Goal: Transaction & Acquisition: Purchase product/service

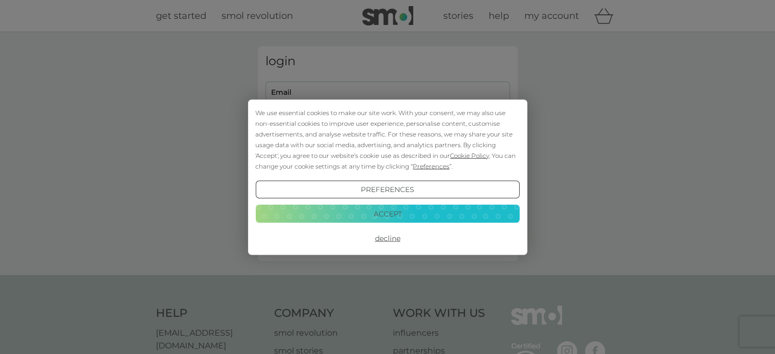
click at [345, 211] on button "Accept" at bounding box center [387, 214] width 264 height 18
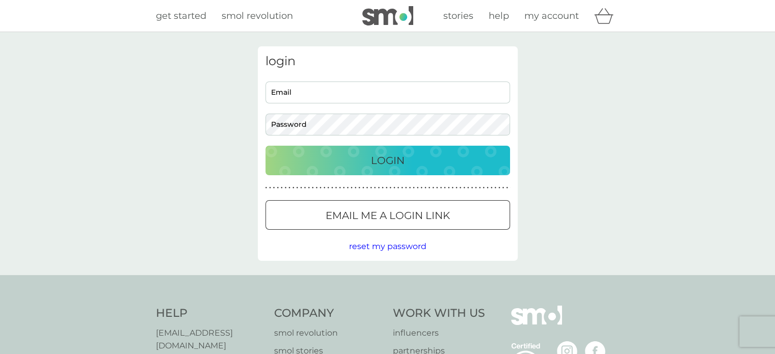
click at [289, 87] on input "Email" at bounding box center [388, 93] width 245 height 22
type input "vickicurrie@hotmail.com"
click at [266, 146] on button "Login" at bounding box center [388, 161] width 245 height 30
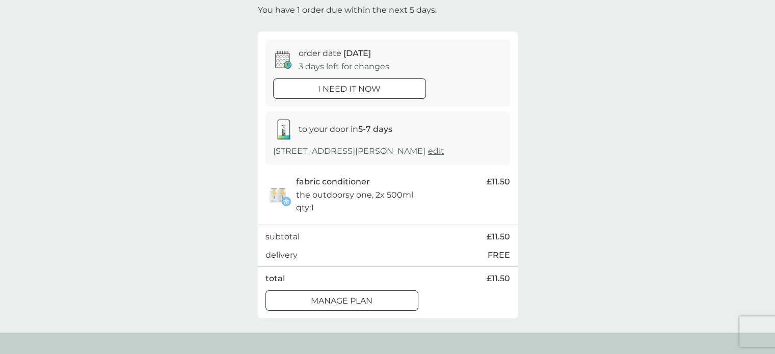
scroll to position [63, 0]
click at [320, 295] on p "Manage plan" at bounding box center [342, 300] width 62 height 13
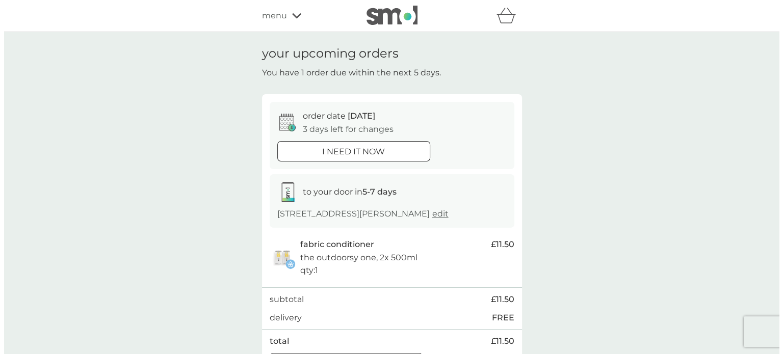
scroll to position [2, 0]
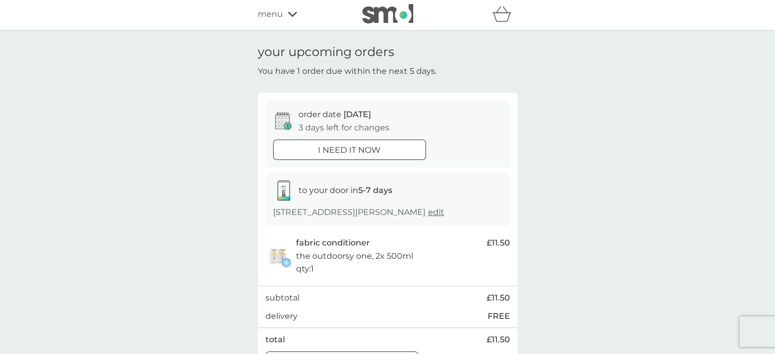
click at [273, 16] on span "menu" at bounding box center [270, 14] width 25 height 13
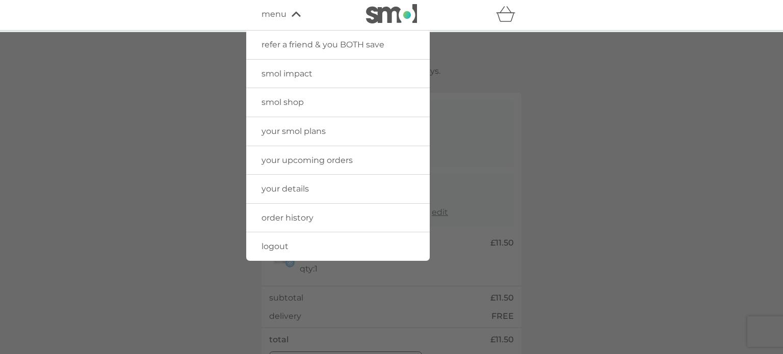
click at [261, 96] on link "smol shop" at bounding box center [337, 102] width 183 height 29
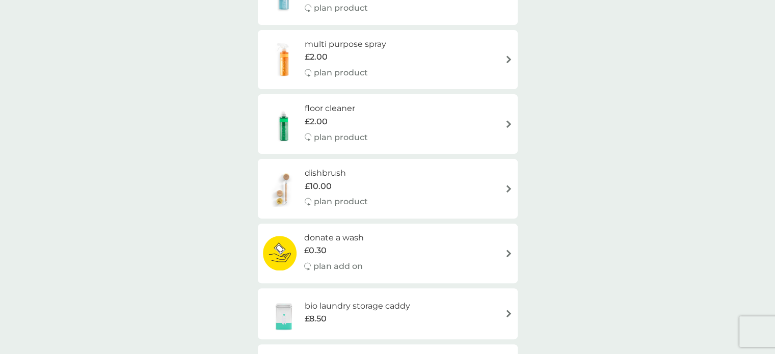
scroll to position [216, 0]
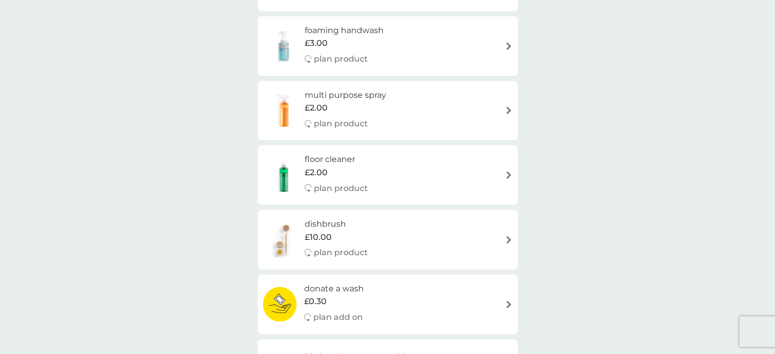
click at [439, 124] on div "multi purpose spray £2.00 plan product" at bounding box center [388, 111] width 250 height 44
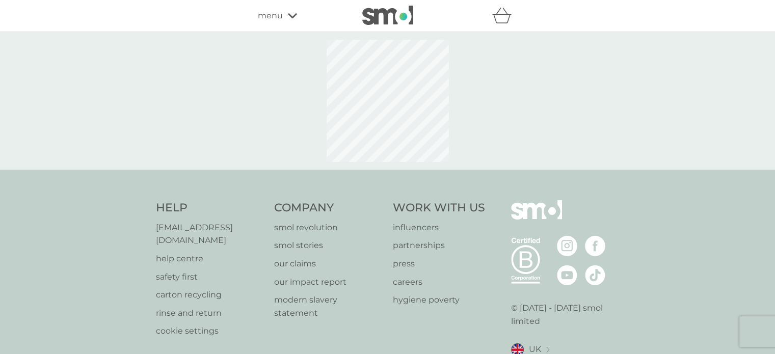
select select "112"
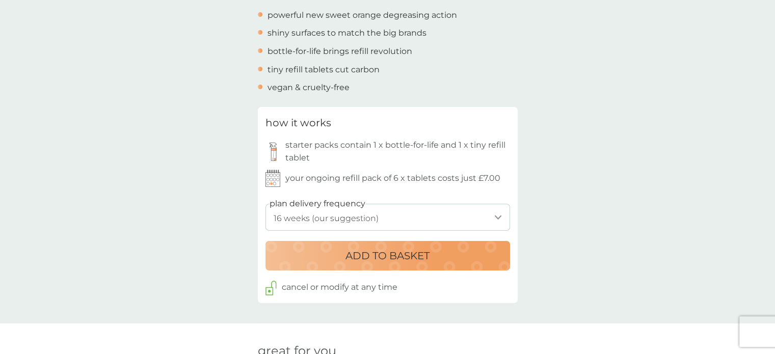
scroll to position [413, 0]
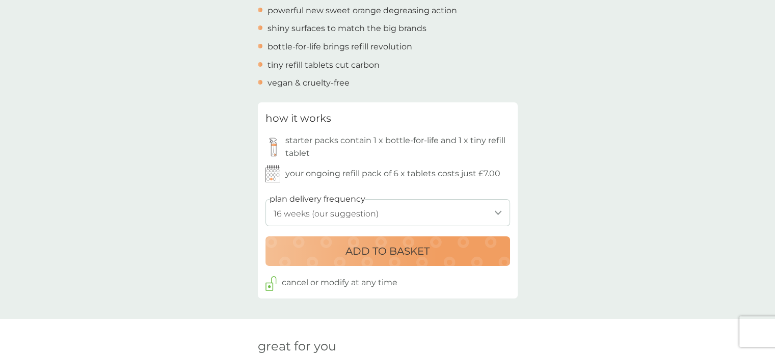
click at [428, 251] on p "ADD TO BASKET" at bounding box center [388, 251] width 84 height 16
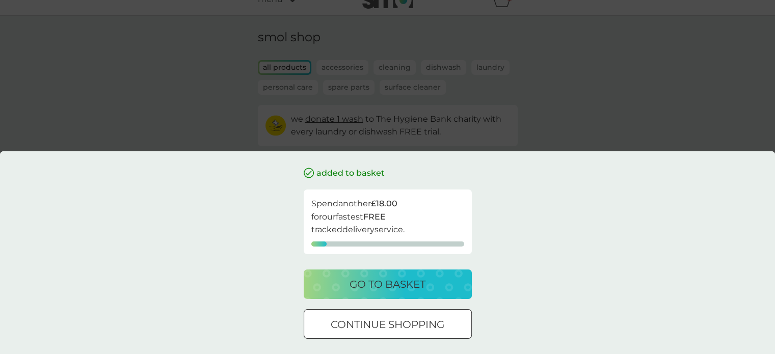
scroll to position [22, 0]
click at [406, 325] on p "continue shopping" at bounding box center [388, 324] width 114 height 16
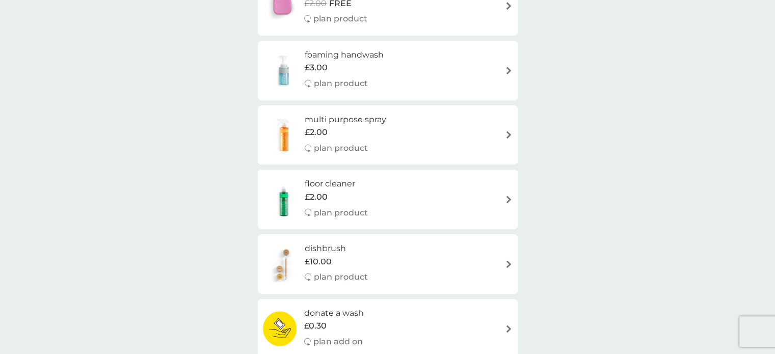
scroll to position [193, 0]
click at [420, 188] on div "floor cleaner £2.00 plan product" at bounding box center [388, 198] width 250 height 44
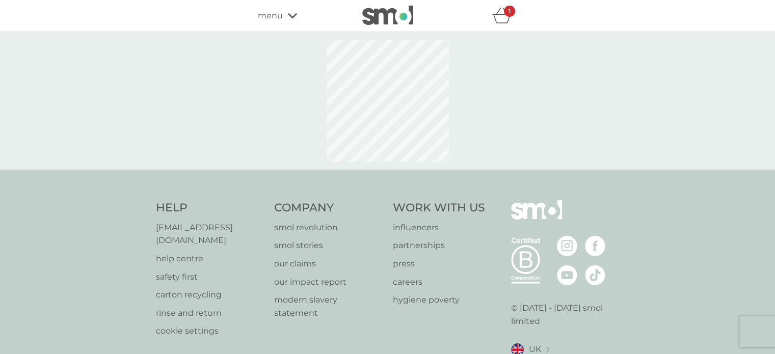
select select "84"
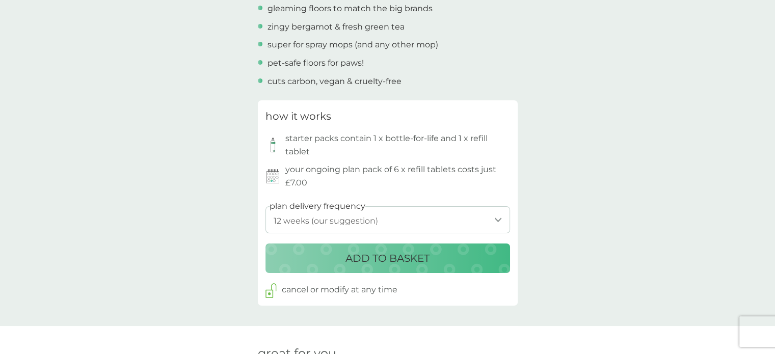
scroll to position [403, 0]
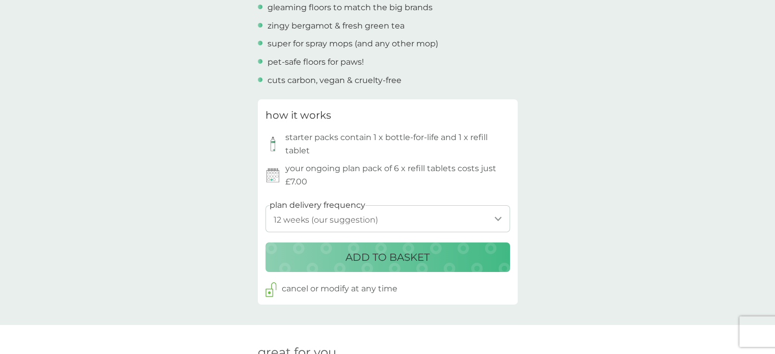
click at [355, 266] on button "ADD TO BASKET" at bounding box center [388, 258] width 245 height 30
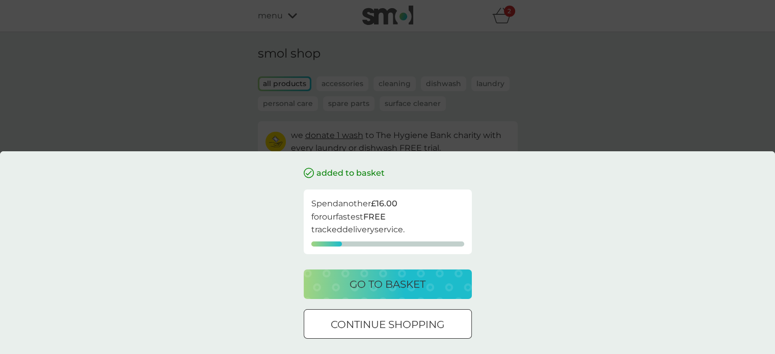
click at [390, 286] on p "go to basket" at bounding box center [388, 284] width 76 height 16
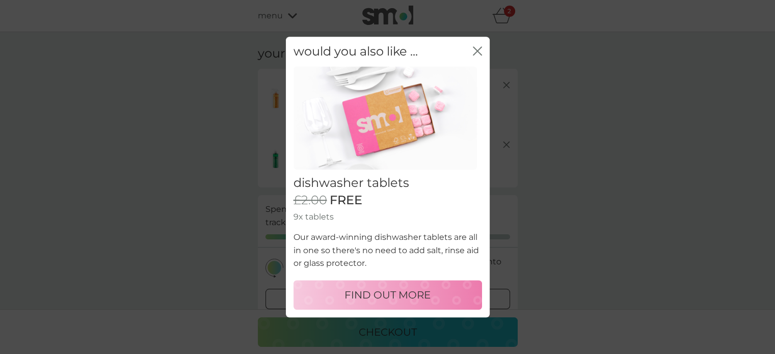
click at [477, 48] on icon "close" at bounding box center [477, 50] width 9 height 9
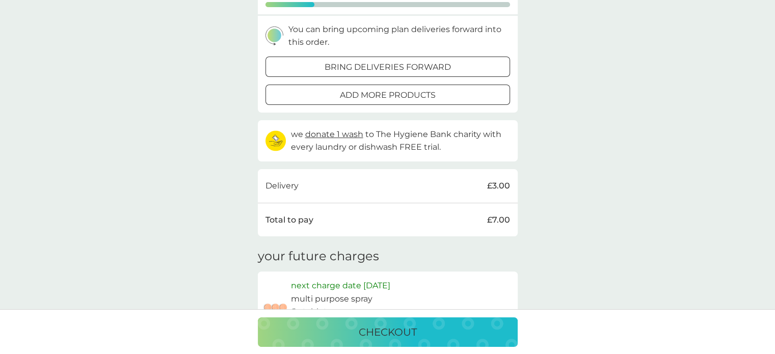
scroll to position [234, 0]
click at [409, 65] on p "bring deliveries forward" at bounding box center [388, 65] width 126 height 13
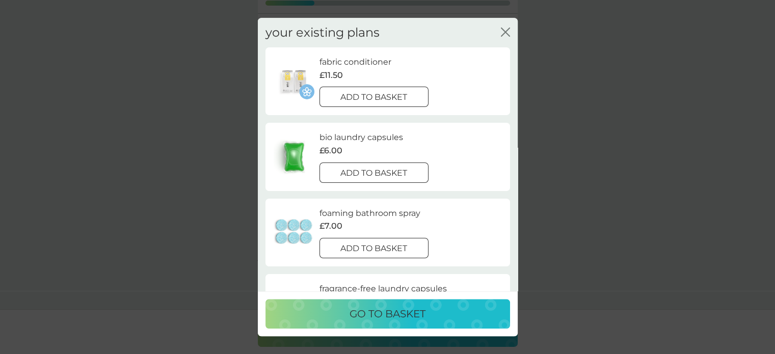
click at [399, 100] on p "add to basket" at bounding box center [373, 97] width 67 height 13
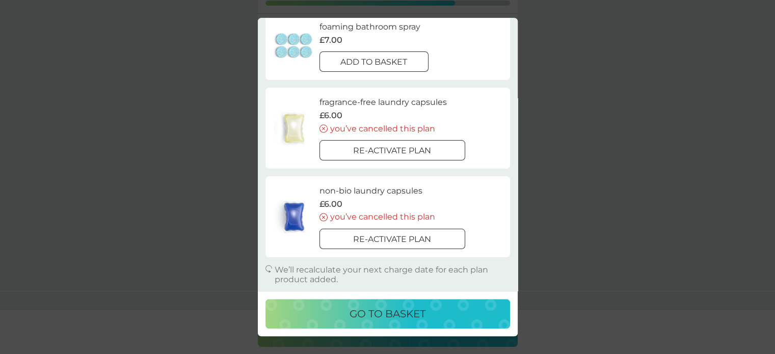
scroll to position [0, 0]
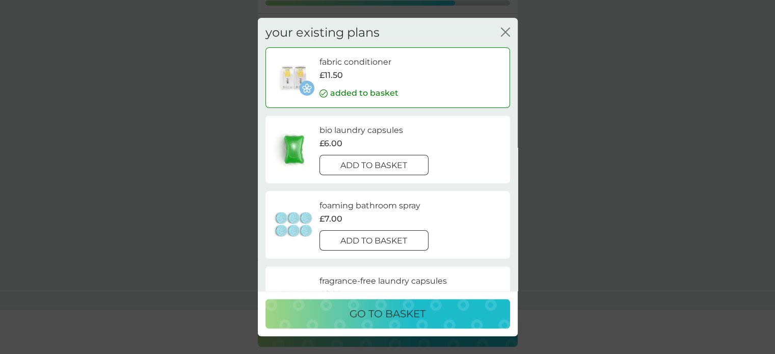
click at [503, 34] on icon "close" at bounding box center [503, 32] width 4 height 8
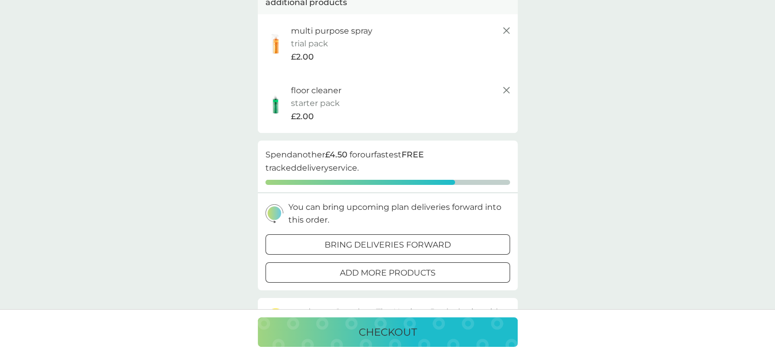
scroll to position [161, 0]
click at [385, 269] on div at bounding box center [387, 272] width 37 height 11
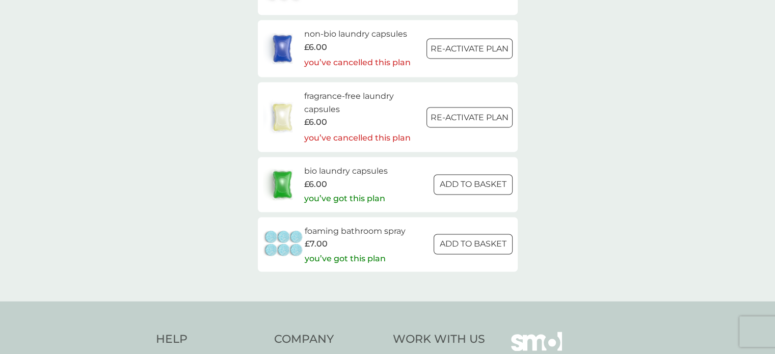
scroll to position [1470, 0]
click at [395, 236] on h6 "foaming bathroom spray" at bounding box center [355, 231] width 101 height 13
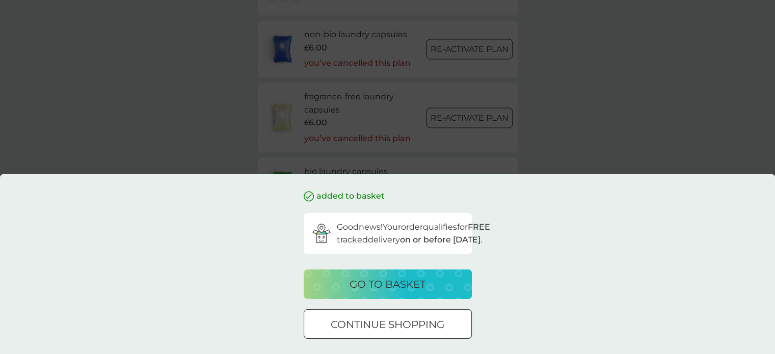
click at [413, 279] on p "go to basket" at bounding box center [388, 284] width 76 height 16
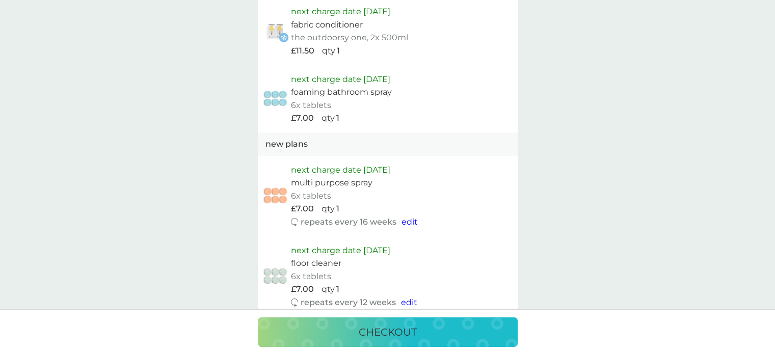
scroll to position [686, 0]
click at [406, 334] on p "checkout" at bounding box center [388, 332] width 58 height 16
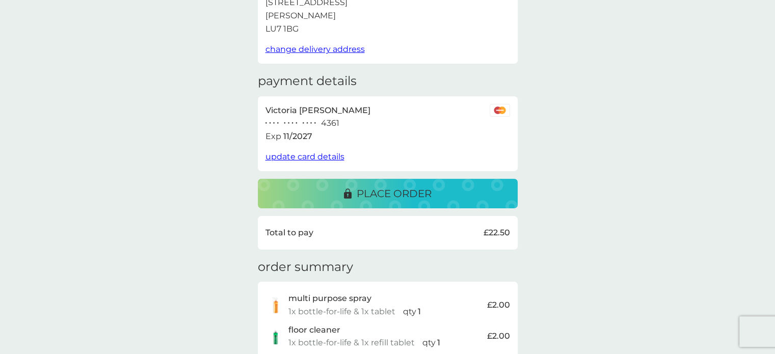
scroll to position [95, 0]
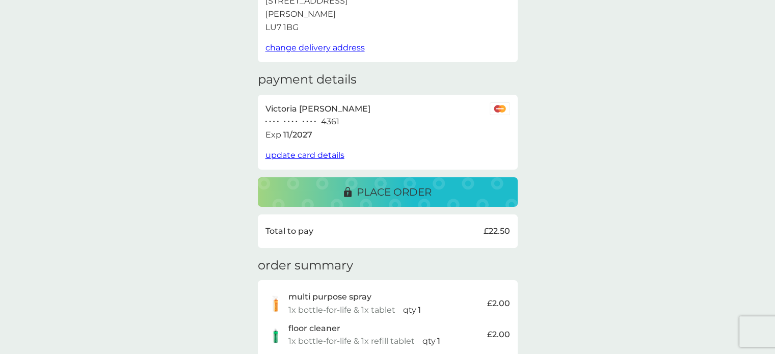
click at [400, 191] on p "place order" at bounding box center [394, 192] width 75 height 16
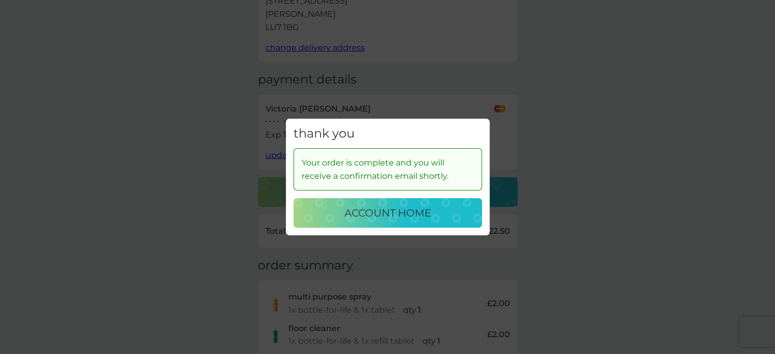
click at [416, 220] on p "account home" at bounding box center [388, 213] width 87 height 16
